Goal: Task Accomplishment & Management: Complete application form

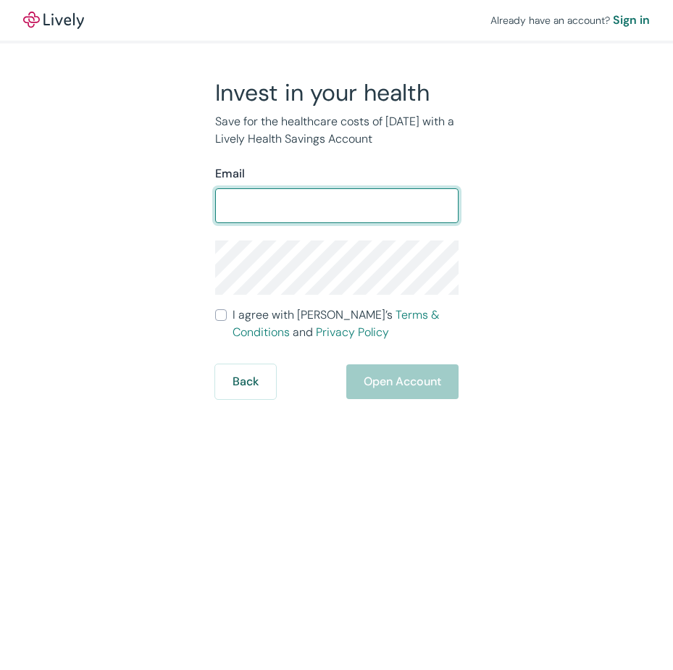
click at [228, 209] on input "Email" at bounding box center [336, 205] width 243 height 29
type input "olaide.odunsi@indy,gov"
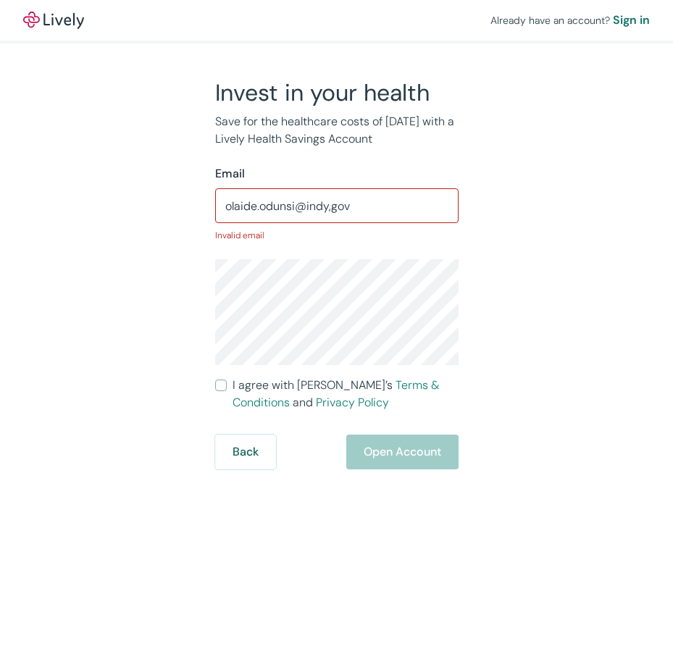
click at [401, 454] on div "Back Open Account" at bounding box center [336, 452] width 243 height 35
click at [225, 383] on input "I agree with Lively’s Terms & Conditions and Privacy Policy" at bounding box center [221, 386] width 12 height 12
checkbox input "true"
click at [404, 446] on div "Back Open Account" at bounding box center [336, 452] width 243 height 35
click at [349, 207] on input "olaide.odunsi@indy,gov" at bounding box center [336, 205] width 243 height 29
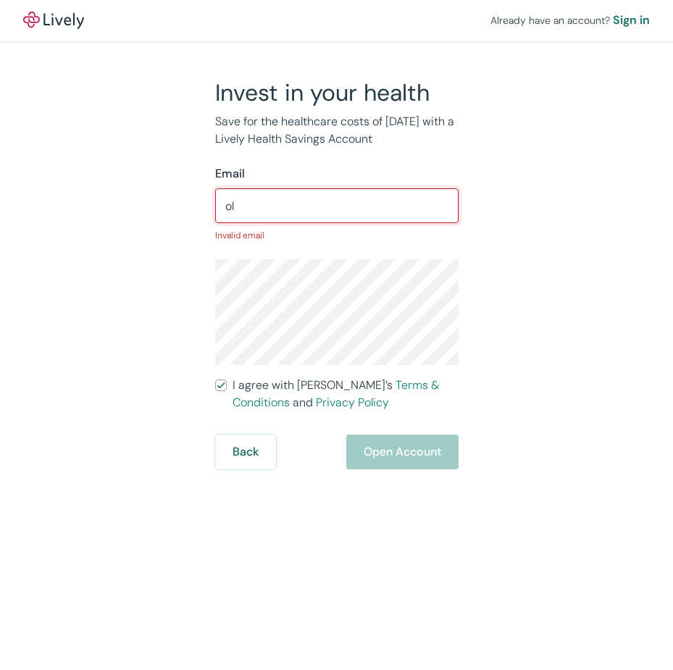
type input "o"
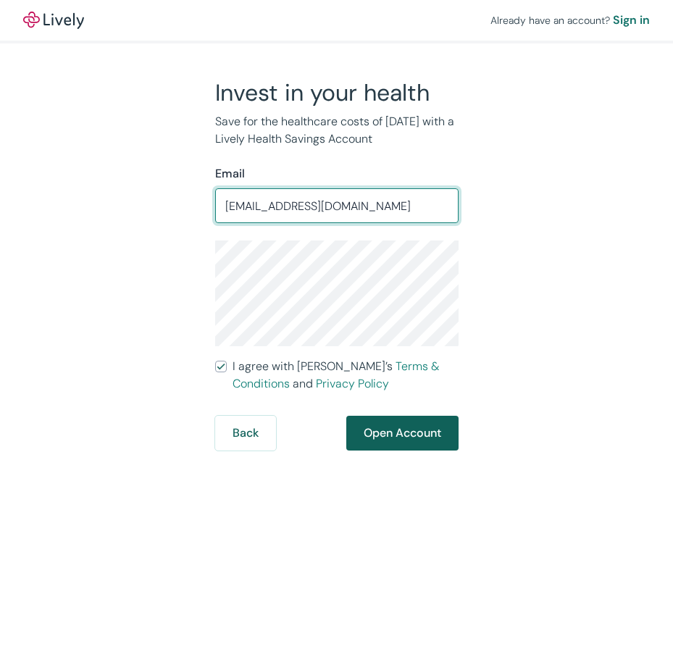
type input "[EMAIL_ADDRESS][DOMAIN_NAME]"
click at [408, 432] on button "Open Account" at bounding box center [402, 433] width 112 height 35
